Goal: Information Seeking & Learning: Understand process/instructions

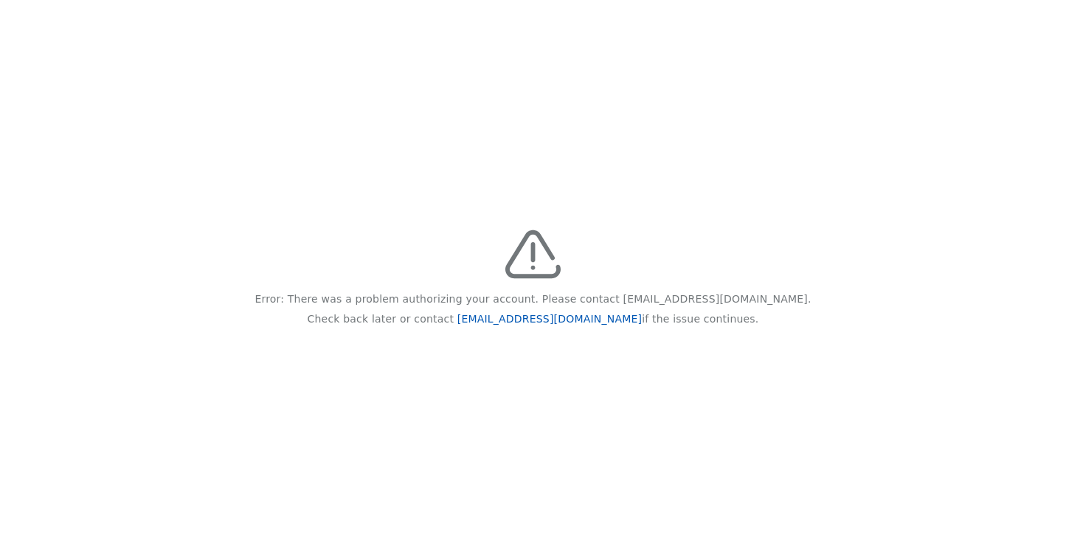
click at [512, 315] on link "[EMAIL_ADDRESS][DOMAIN_NAME]" at bounding box center [549, 319] width 184 height 12
click at [73, 293] on div "Error: There was a problem authorizing your account. Please contact [EMAIL_ADDR…" at bounding box center [533, 277] width 1066 height 555
click at [833, 397] on div "Error: There was a problem authorizing your account. Please contact [EMAIL_ADDR…" at bounding box center [533, 277] width 1066 height 555
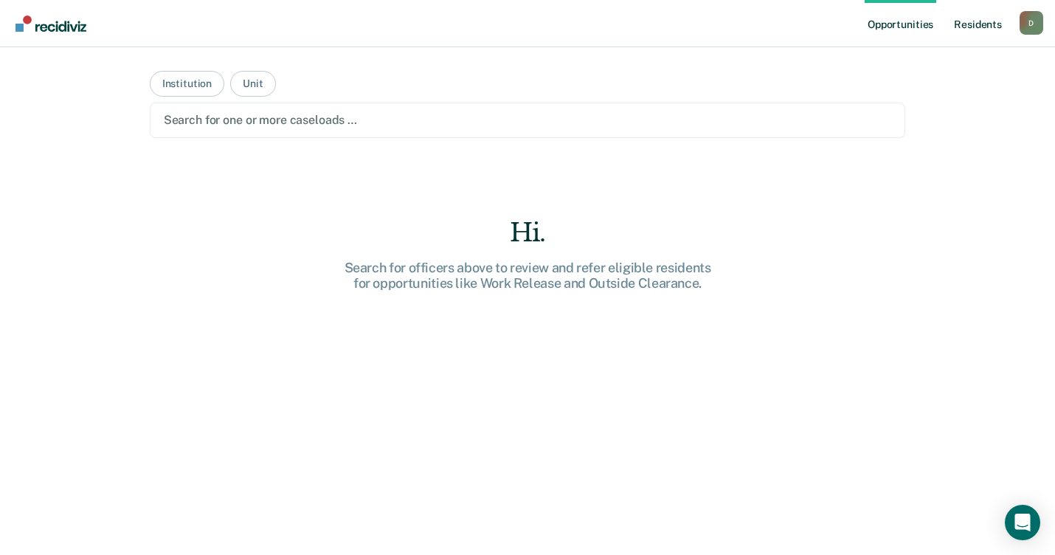
click at [977, 26] on link "Resident s" at bounding box center [978, 23] width 54 height 47
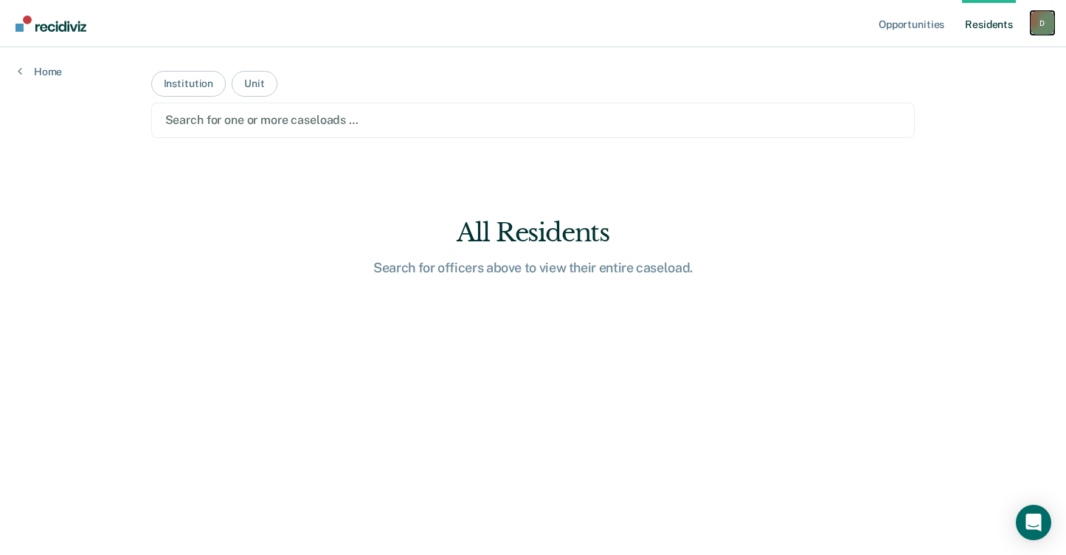
click at [1041, 22] on div "D" at bounding box center [1042, 23] width 24 height 24
click at [934, 56] on link "Profile" at bounding box center [982, 60] width 119 height 13
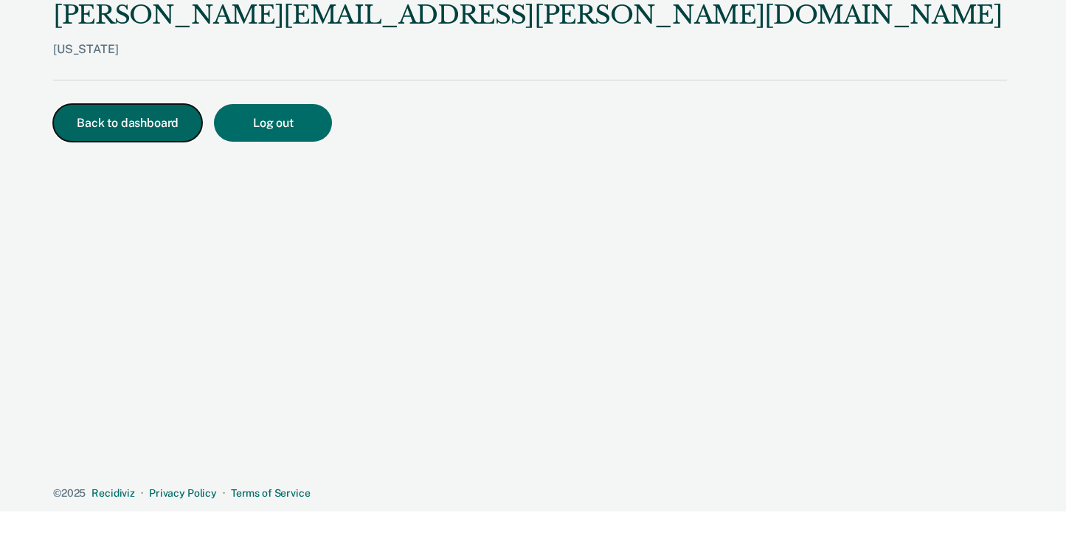
click at [103, 120] on button "Back to dashboard" at bounding box center [127, 123] width 149 height 38
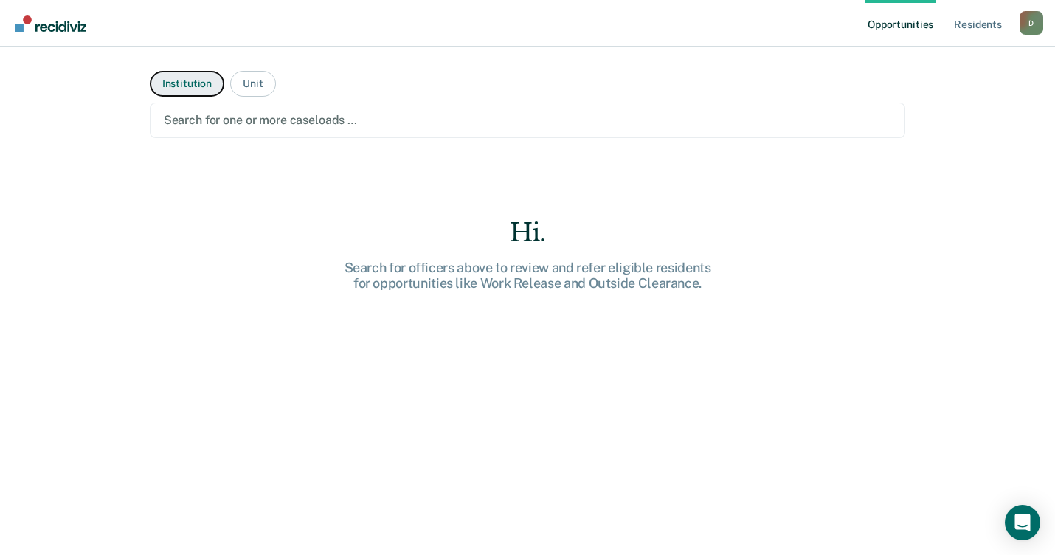
click at [178, 78] on button "Institution" at bounding box center [187, 84] width 74 height 26
click at [220, 120] on div at bounding box center [528, 119] width 728 height 17
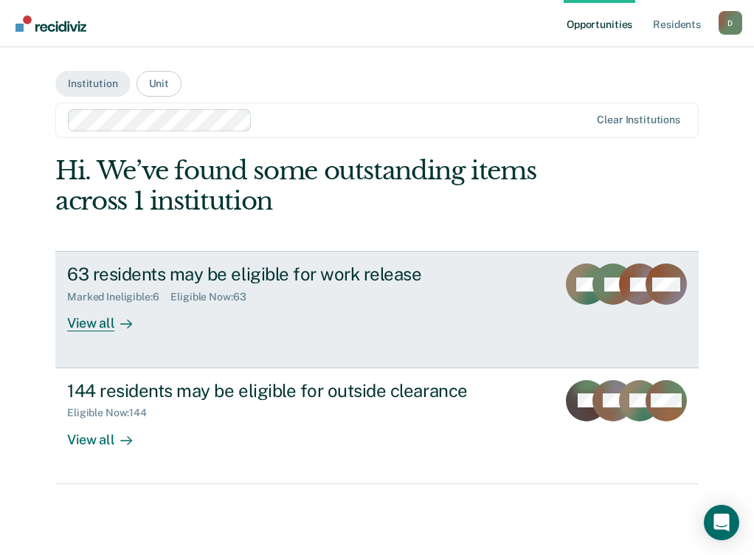
click at [88, 317] on div "View all" at bounding box center [108, 317] width 83 height 29
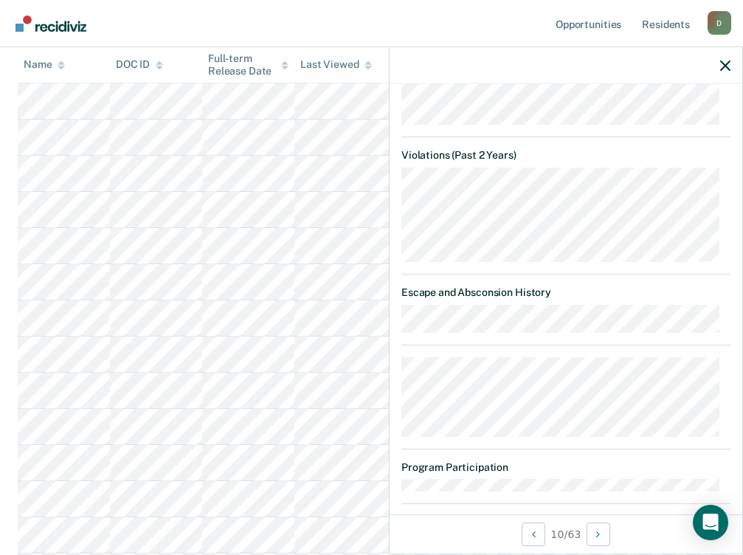
scroll to position [442, 0]
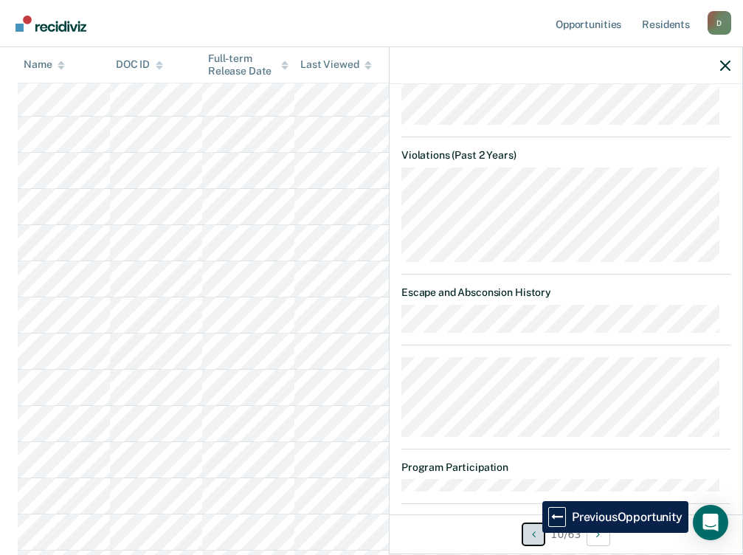
click at [532, 532] on icon "Previous Opportunity" at bounding box center [534, 534] width 4 height 10
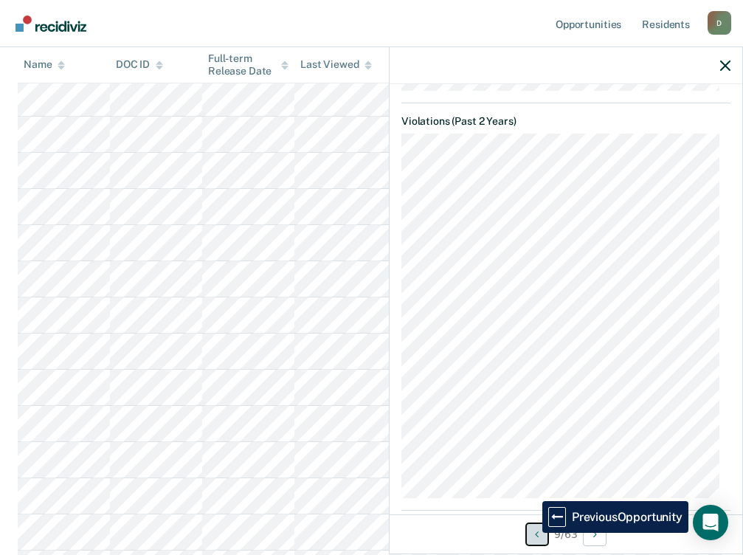
click at [531, 532] on button "Previous Opportunity" at bounding box center [537, 534] width 24 height 24
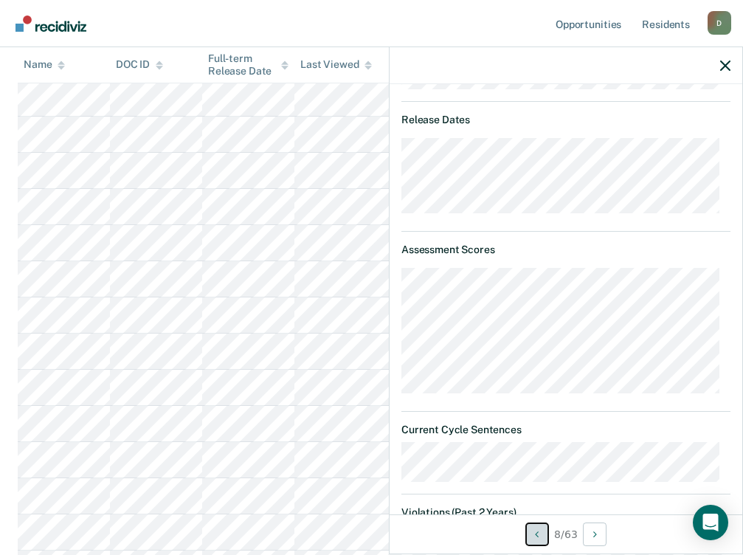
scroll to position [728, 0]
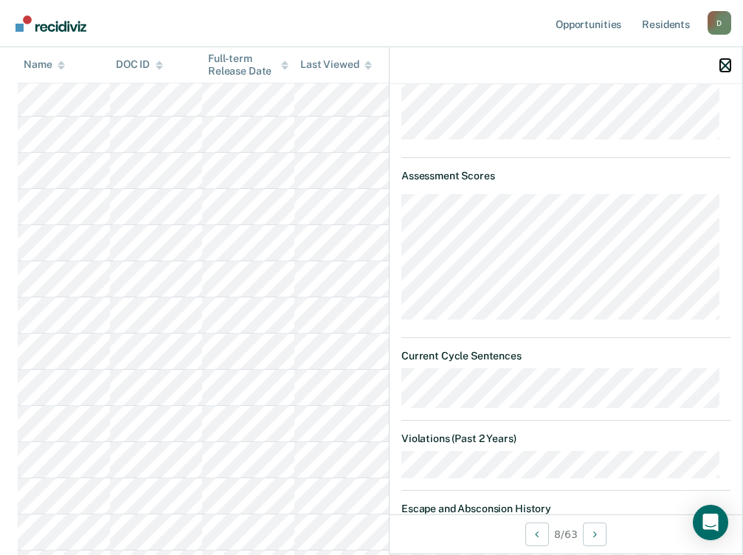
click at [724, 59] on button "button" at bounding box center [725, 65] width 10 height 13
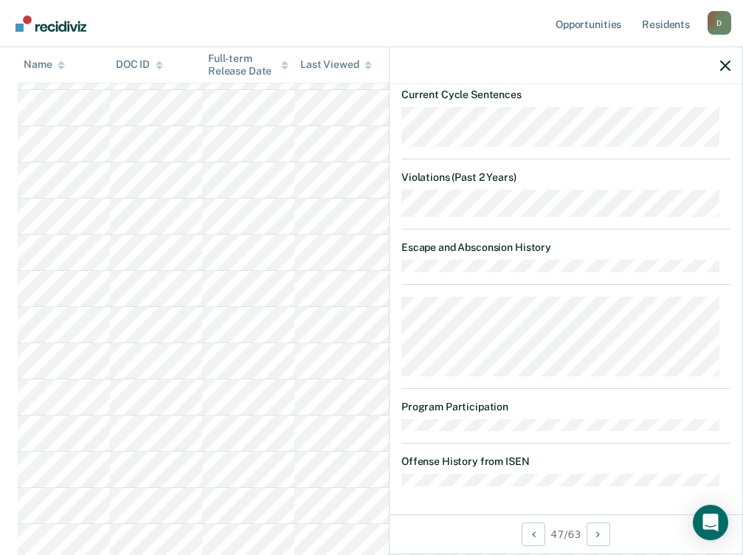
scroll to position [1844, 0]
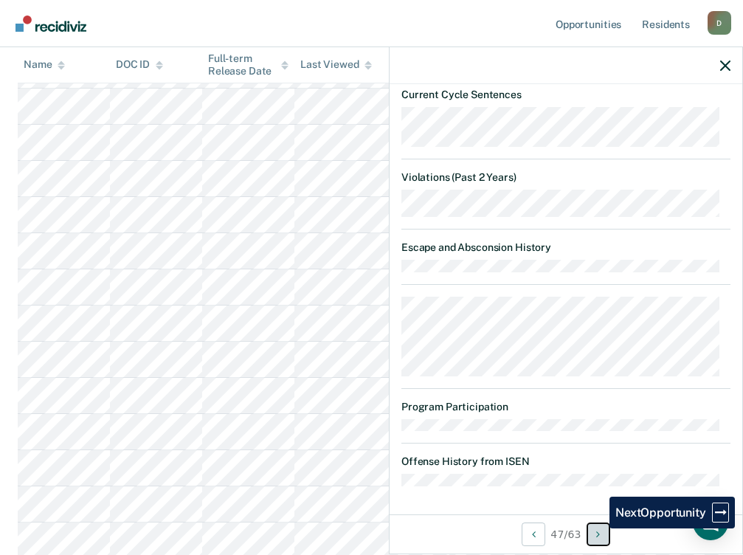
click at [598, 528] on button "Next Opportunity" at bounding box center [598, 534] width 24 height 24
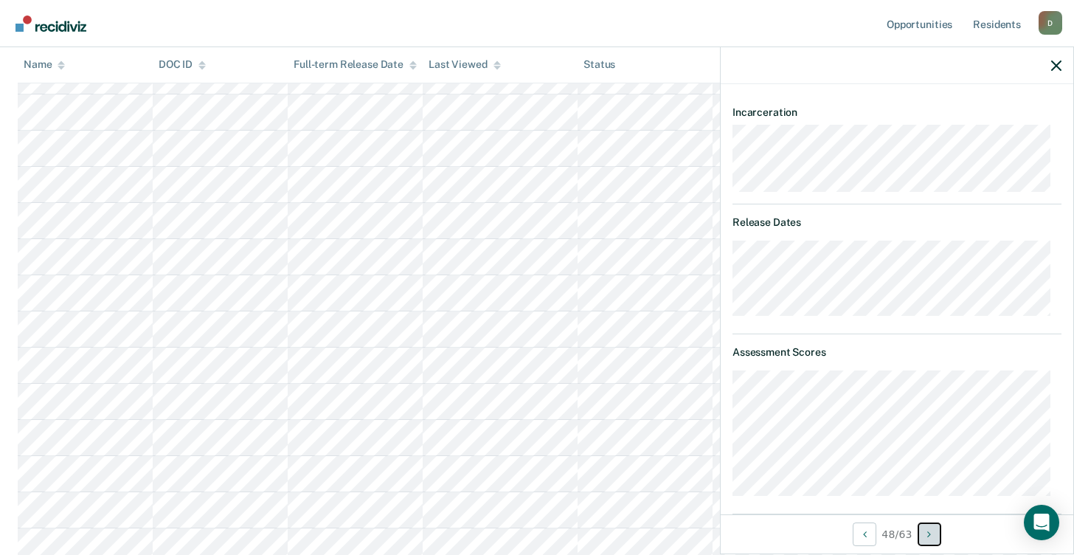
scroll to position [1696, 0]
click at [1048, 25] on div "D" at bounding box center [1050, 23] width 24 height 24
click at [970, 80] on link "How it works" at bounding box center [990, 78] width 119 height 13
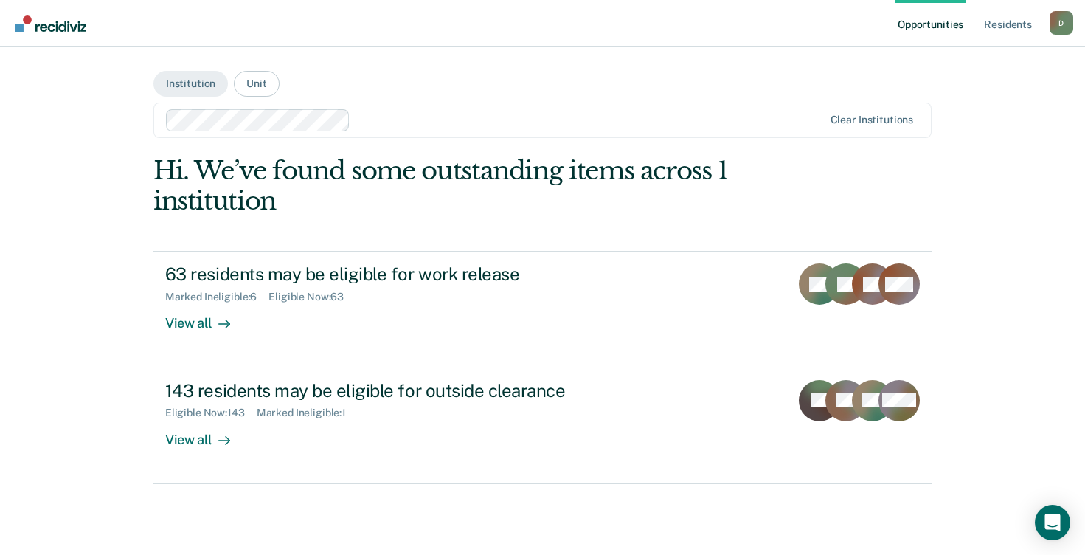
click at [990, 187] on div "Opportunities Resident s [PERSON_NAME][EMAIL_ADDRESS][PERSON_NAME][DOMAIN_NAME]…" at bounding box center [542, 277] width 1085 height 555
